Goal: Task Accomplishment & Management: Manage account settings

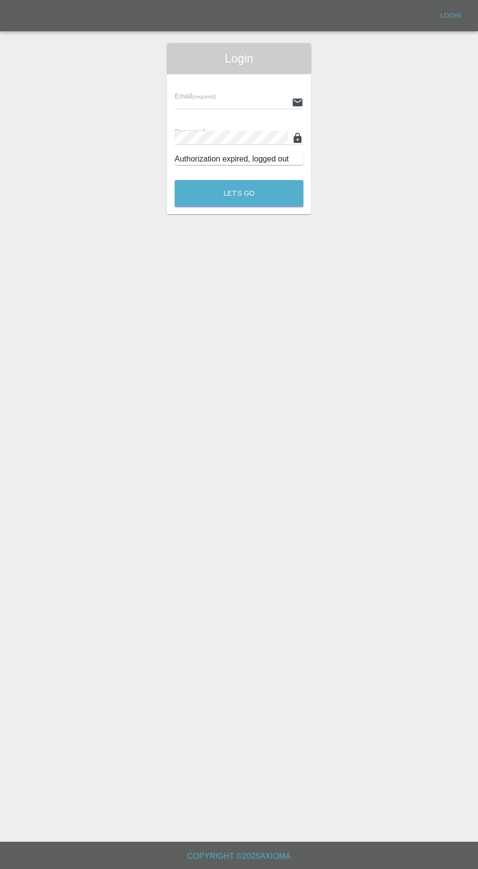
click at [214, 61] on span "Login" at bounding box center [239, 59] width 129 height 16
click at [211, 102] on input "text" at bounding box center [231, 102] width 113 height 14
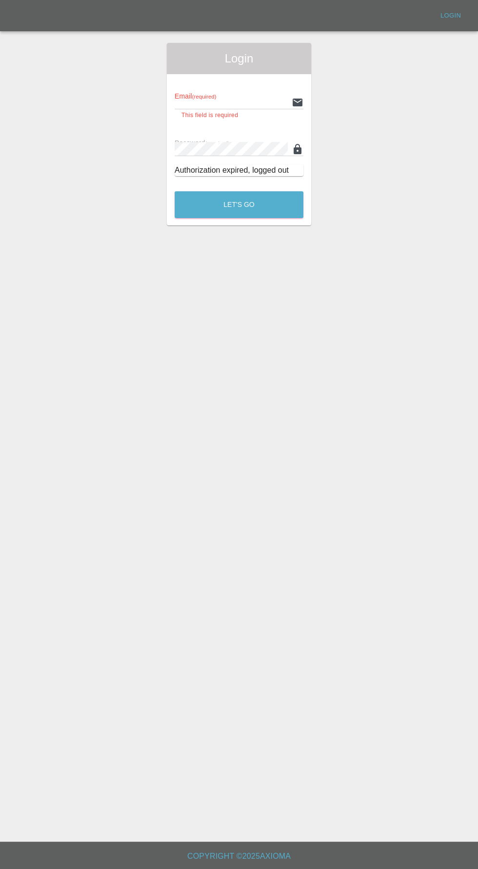
type input "[EMAIL_ADDRESS][DOMAIN_NAME]"
click at [175, 191] on button "Let's Go" at bounding box center [239, 204] width 129 height 27
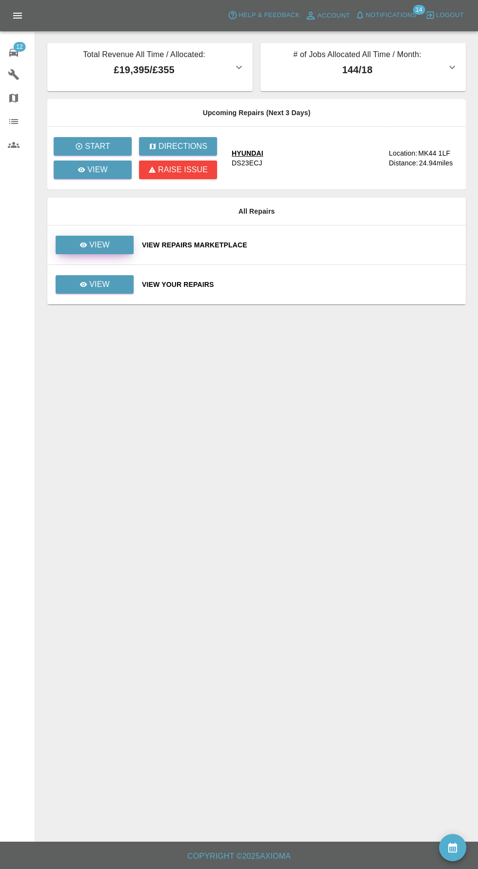
click at [95, 248] on p "View" at bounding box center [99, 245] width 20 height 12
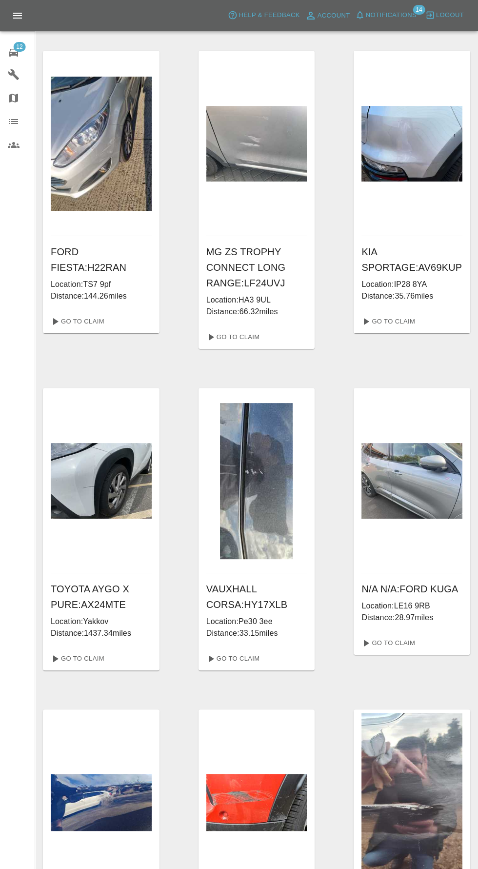
scroll to position [421, 0]
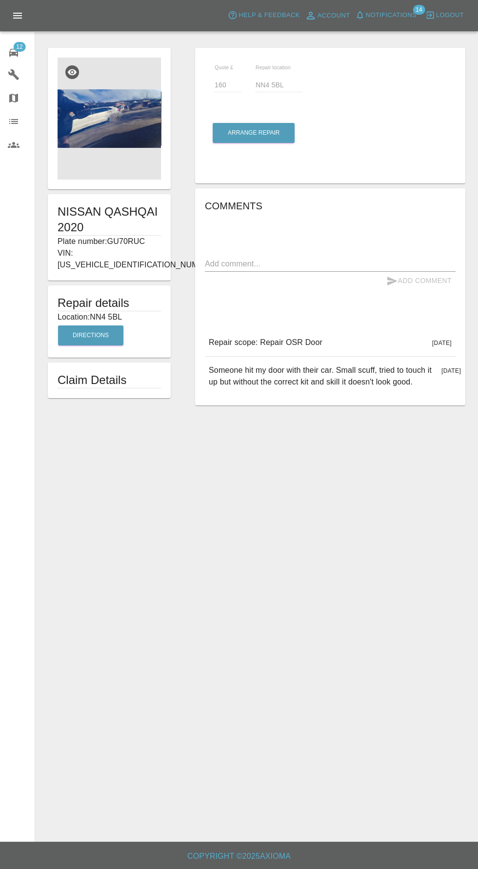
click at [91, 109] on img at bounding box center [109, 119] width 103 height 122
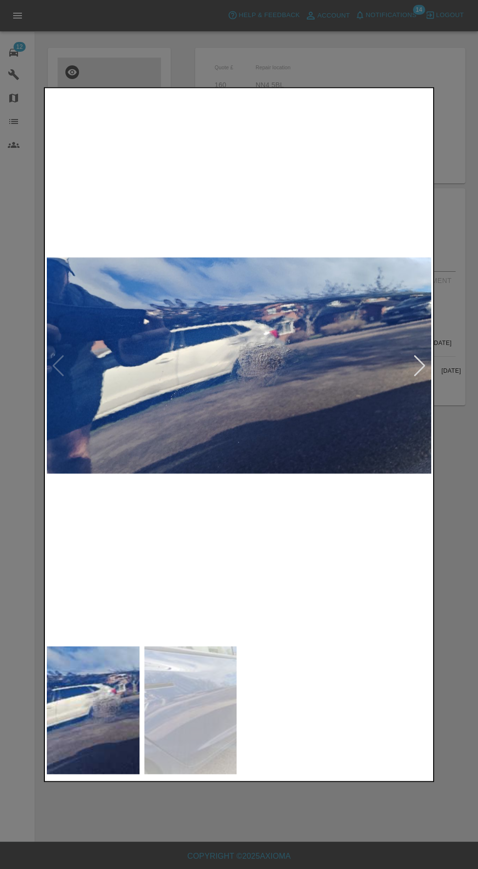
click at [170, 410] on img at bounding box center [239, 365] width 384 height 551
click at [420, 376] on div at bounding box center [419, 365] width 13 height 21
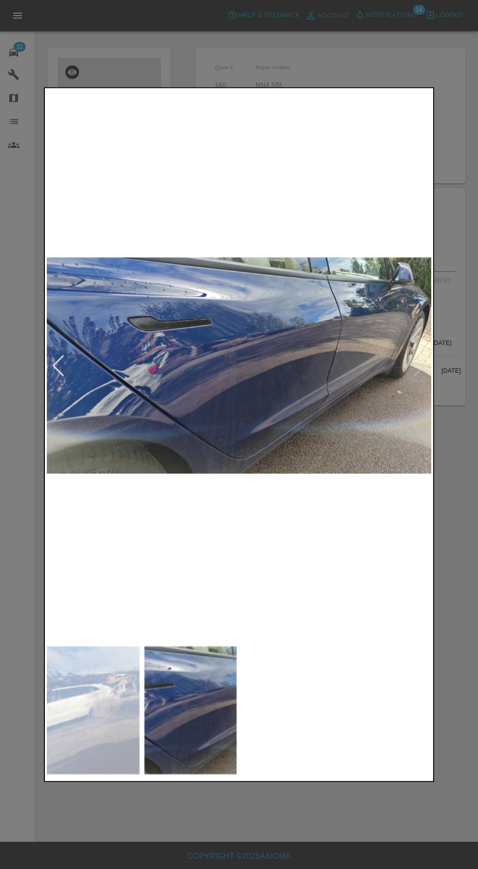
click at [50, 389] on img at bounding box center [239, 365] width 384 height 551
click at [58, 376] on div at bounding box center [58, 365] width 13 height 21
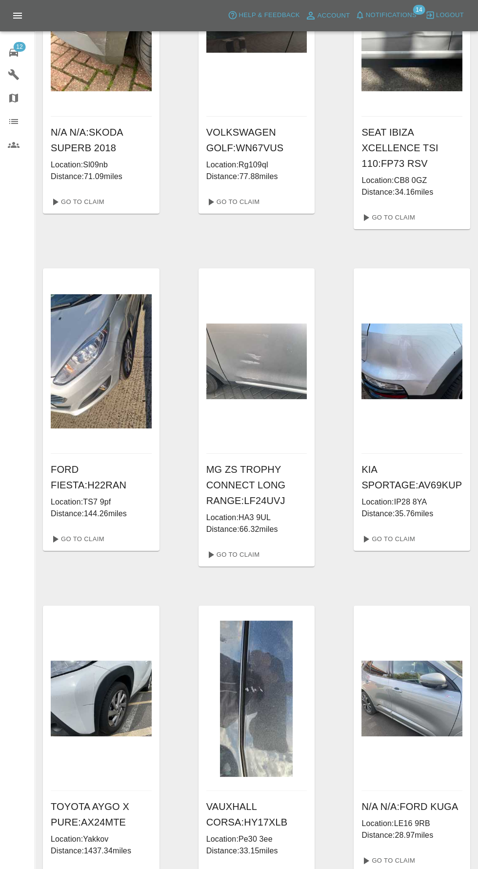
scroll to position [421, 0]
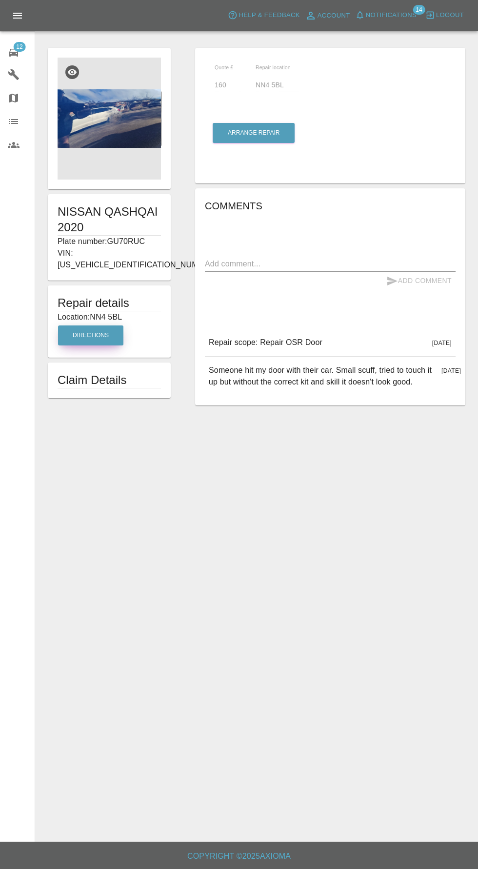
click at [86, 325] on button "Directions" at bounding box center [90, 335] width 65 height 20
click at [19, 46] on span "12" at bounding box center [19, 47] width 12 height 10
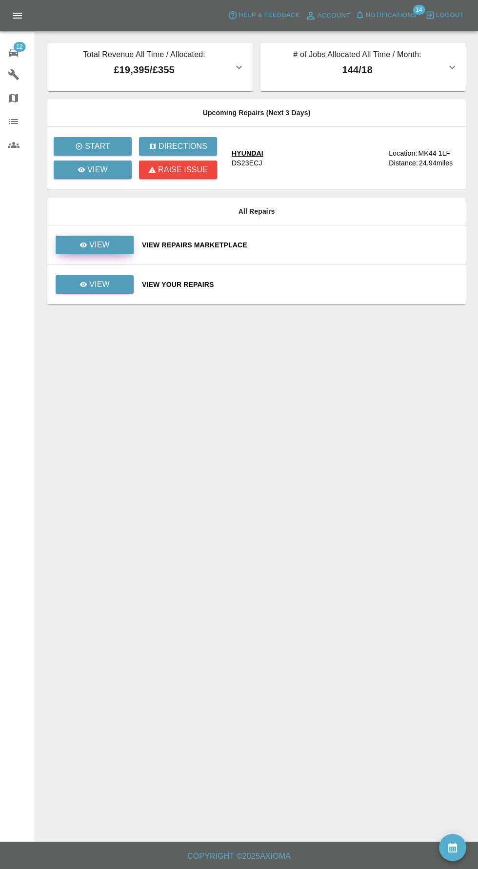
click at [100, 244] on p "View" at bounding box center [99, 245] width 20 height 12
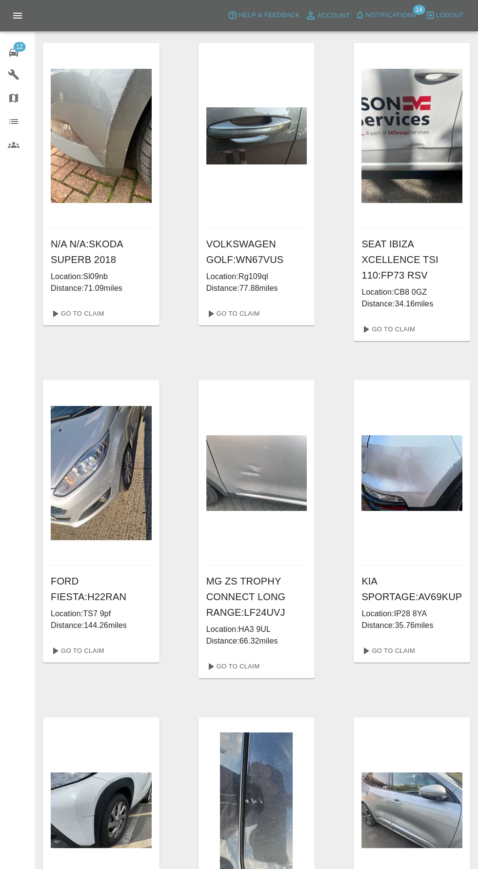
click at [20, 42] on span "12" at bounding box center [19, 47] width 12 height 10
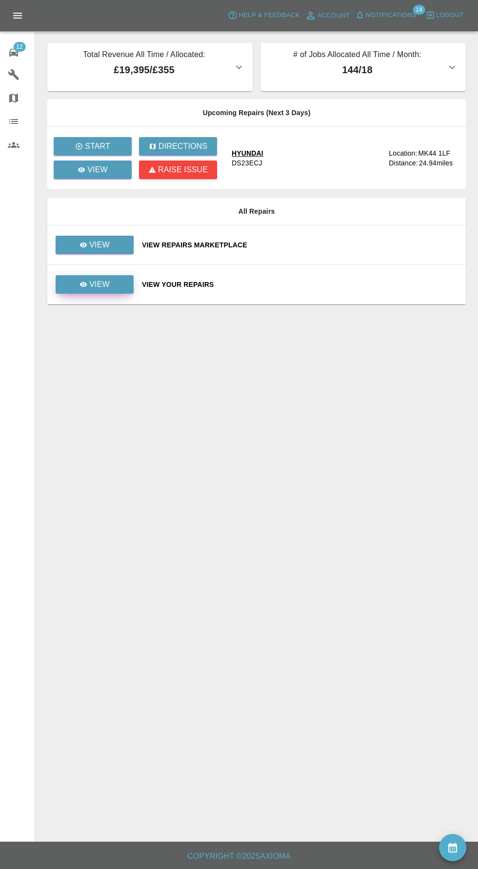
click at [100, 283] on p "View" at bounding box center [99, 285] width 20 height 12
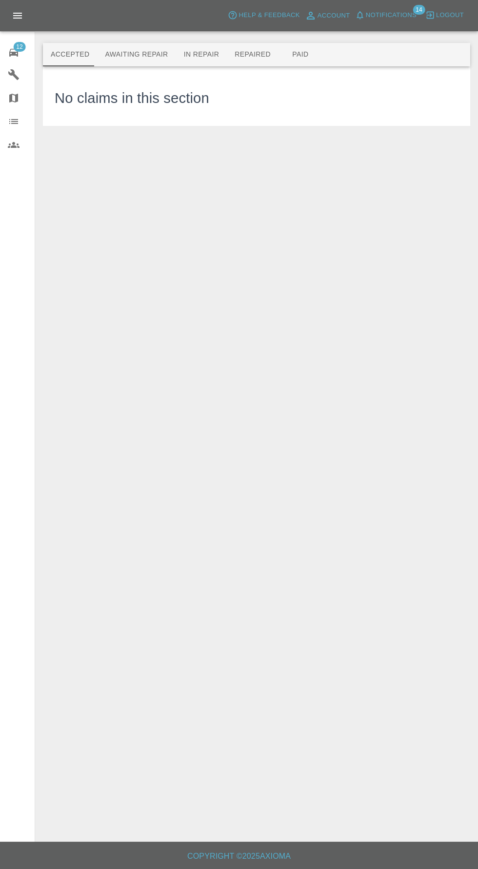
click at [130, 55] on button "Awaiting Repair" at bounding box center [136, 54] width 79 height 23
